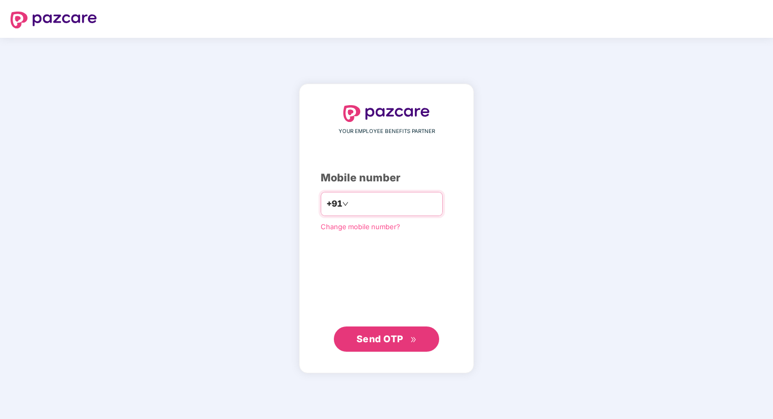
click at [431, 208] on input "number" at bounding box center [394, 204] width 86 height 17
